Goal: Find specific page/section: Find specific page/section

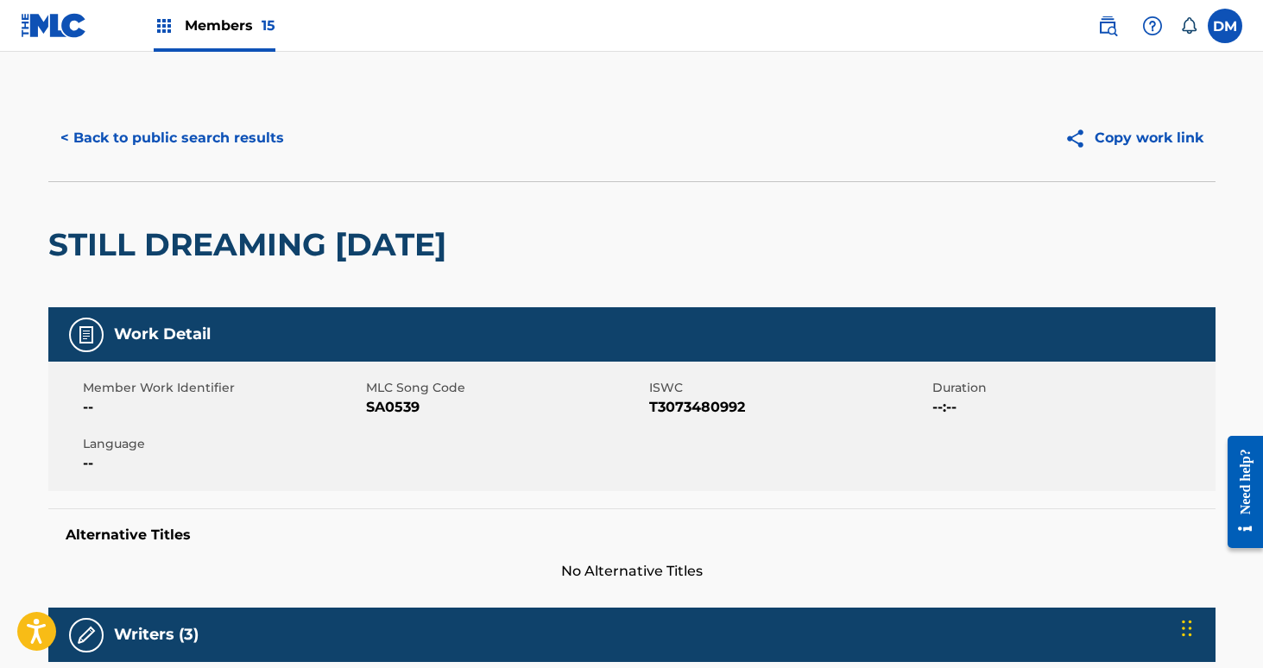
drag, startPoint x: 249, startPoint y: 22, endPoint x: 261, endPoint y: 21, distance: 12.2
click at [261, 21] on span "Members 15" at bounding box center [230, 26] width 91 height 20
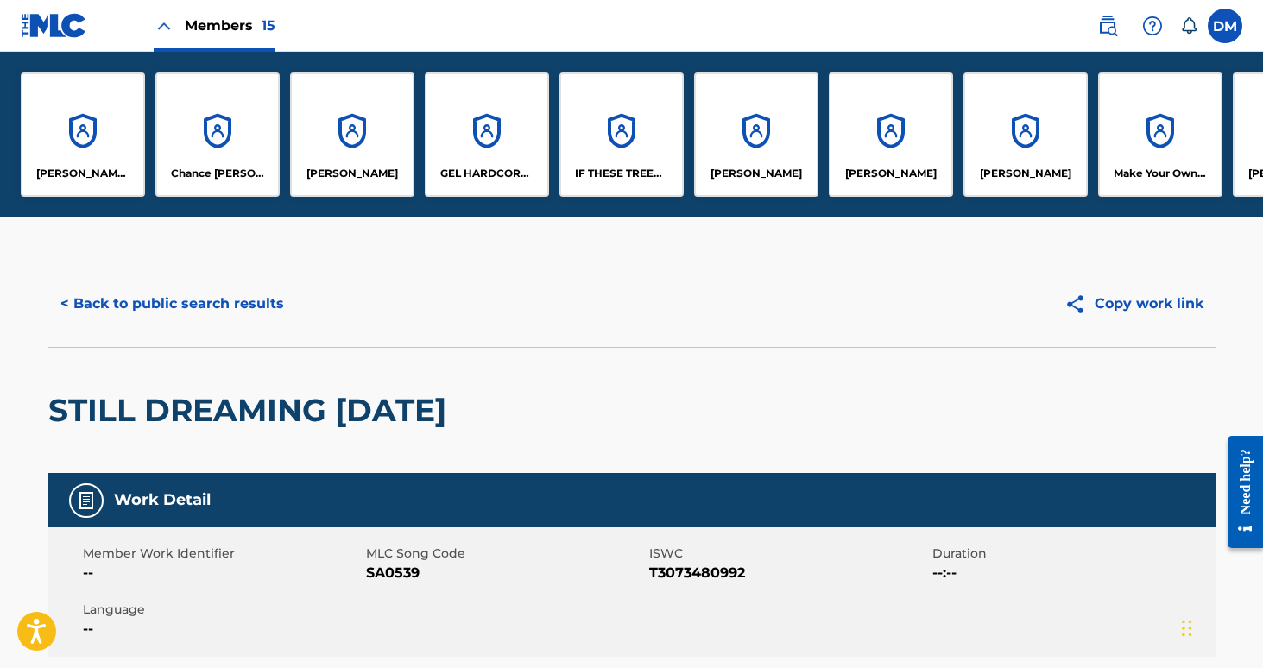
click at [1083, 64] on div "[PERSON_NAME] [PERSON_NAME] Chance [PERSON_NAME] [PERSON_NAME] GEL HARDCORE LLC…" at bounding box center [1026, 135] width 2052 height 166
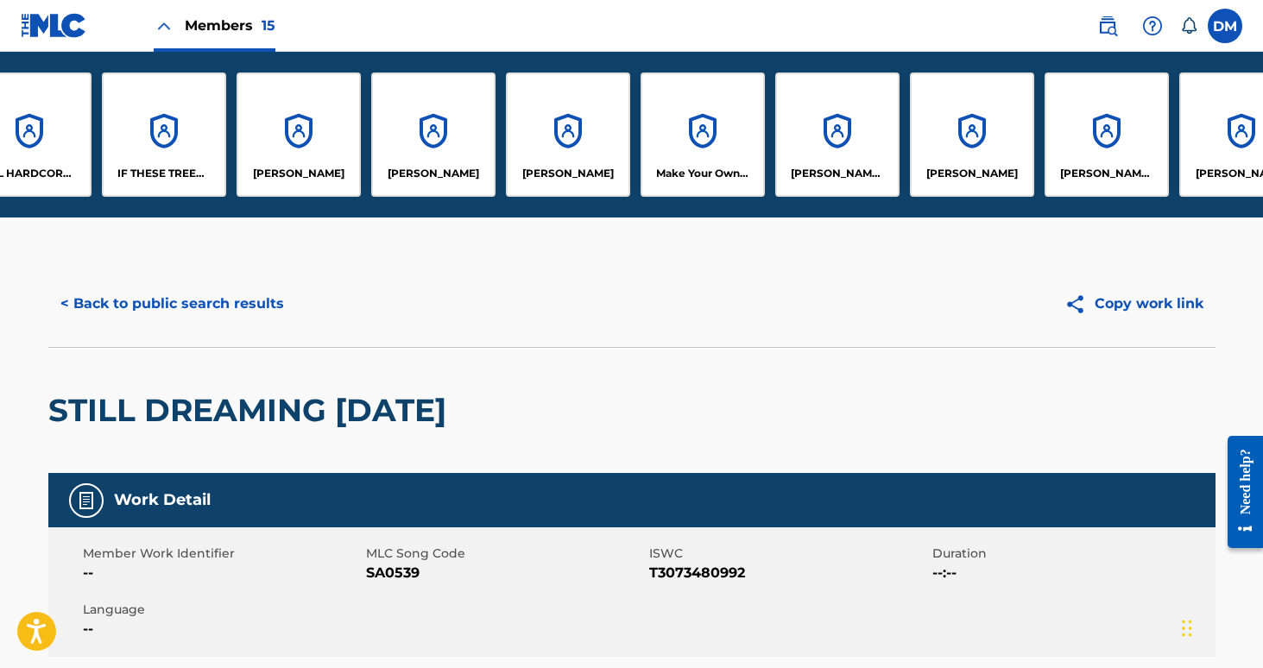
scroll to position [0, 484]
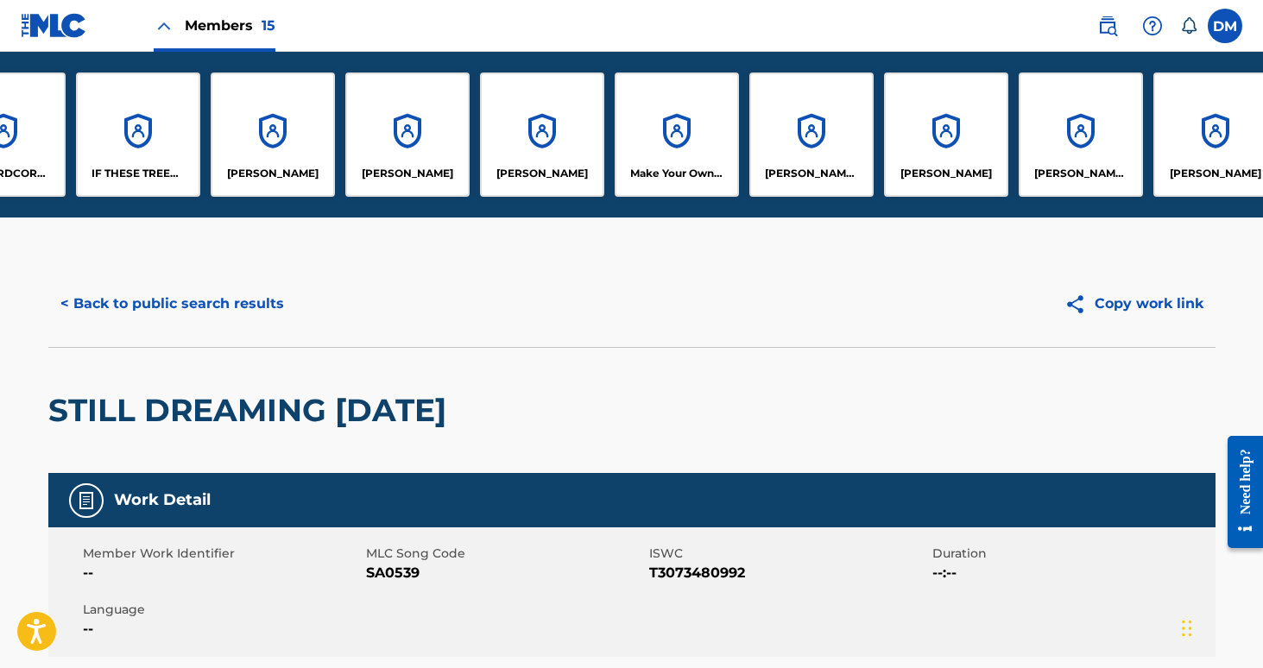
click at [961, 187] on div "[PERSON_NAME]" at bounding box center [946, 135] width 124 height 124
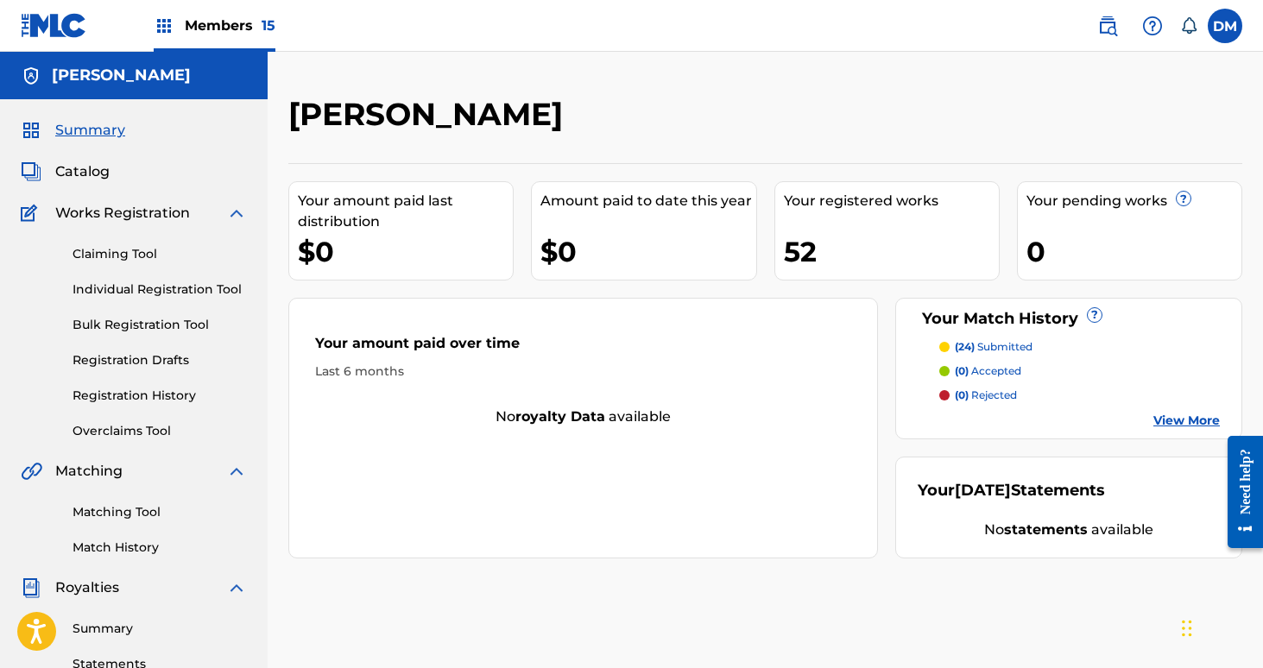
click at [237, 22] on span "Members 15" at bounding box center [230, 26] width 91 height 20
